Goal: Information Seeking & Learning: Check status

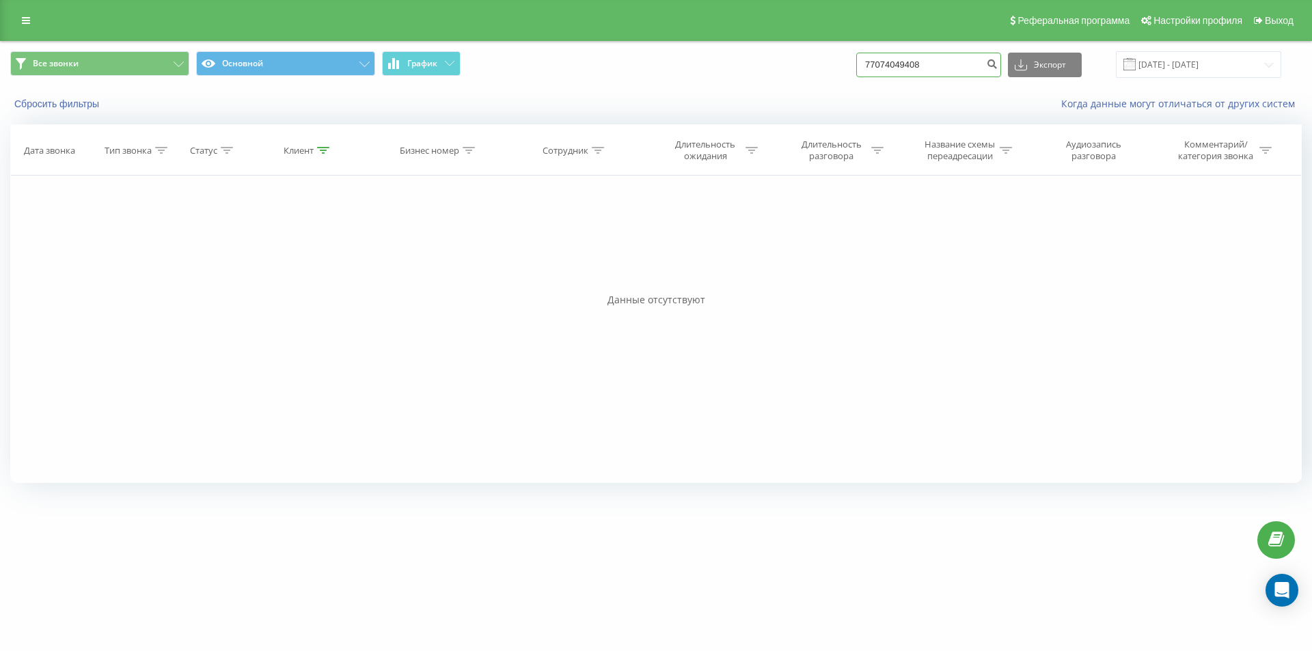
click at [900, 70] on input "77074049408" at bounding box center [928, 65] width 145 height 25
paste input "473057041"
type input "77473057041"
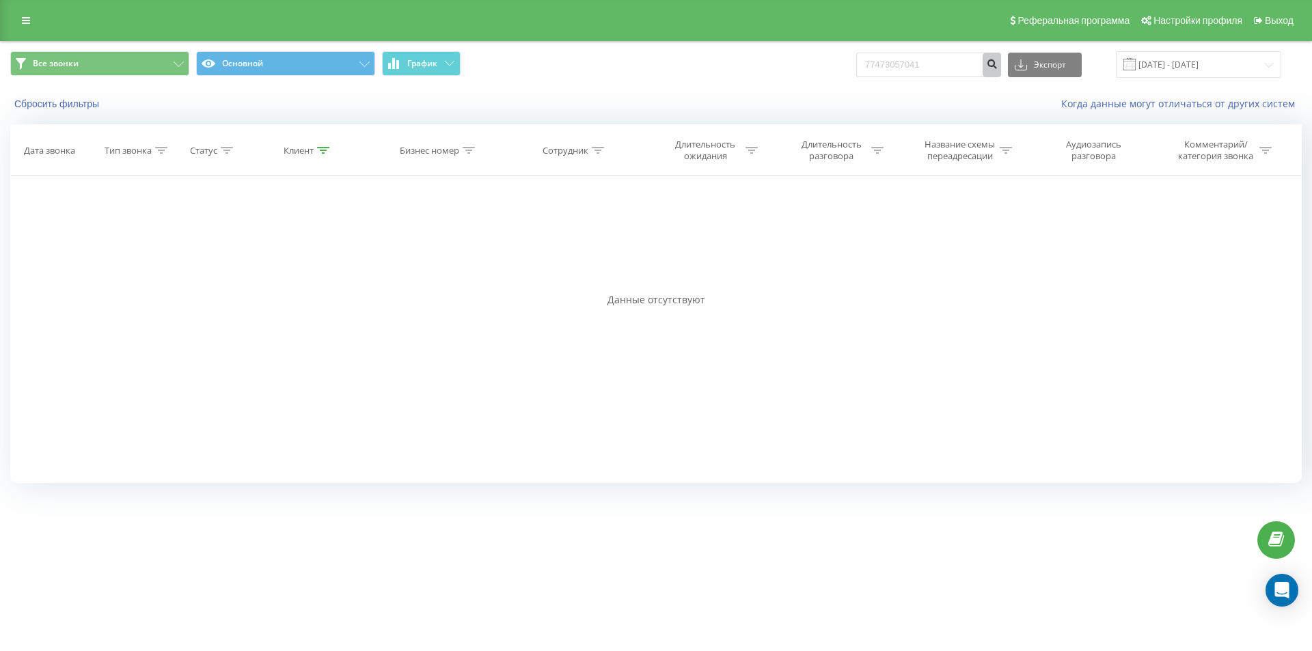
click at [997, 60] on icon "submit" at bounding box center [992, 62] width 12 height 8
